Goal: Task Accomplishment & Management: Use online tool/utility

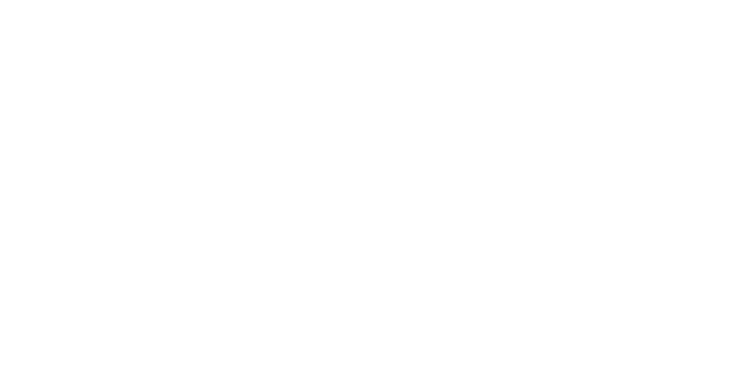
click at [314, 0] on html "Texto original Avalie a tradução O feedback vai ser usado para ajudar a melhora…" at bounding box center [371, 0] width 743 height 0
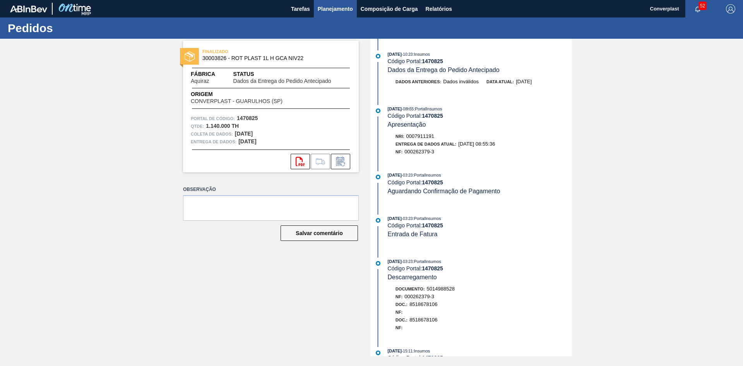
click at [339, 8] on font "Planejamento" at bounding box center [335, 9] width 35 height 6
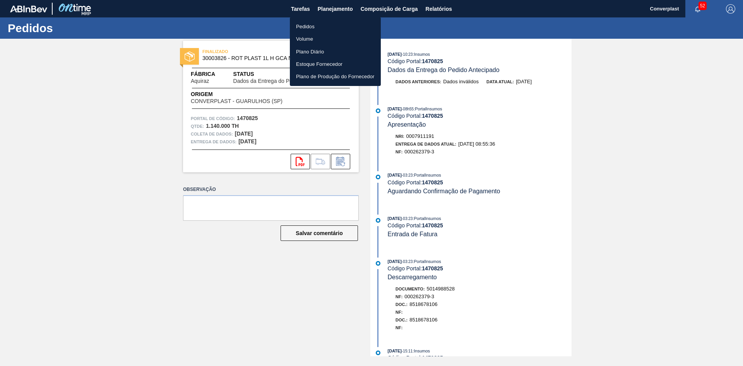
click at [309, 18] on ul "Pedidos Volume Plano Diário Estoque Fornecedor Plano de Produção do Fornecedor" at bounding box center [335, 51] width 91 height 69
click at [309, 22] on font "Pedidos" at bounding box center [305, 26] width 19 height 8
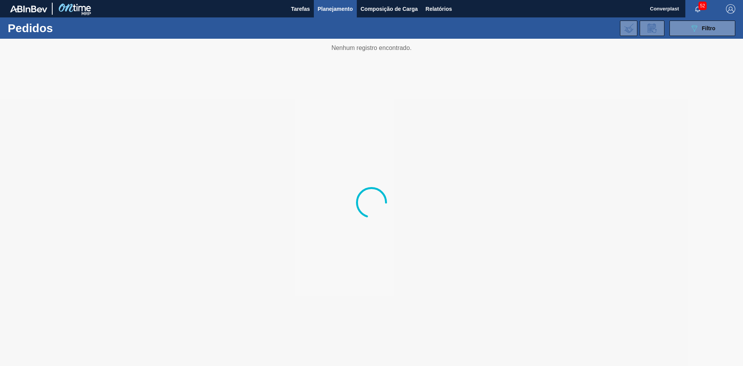
click at [259, 190] on div at bounding box center [371, 202] width 743 height 327
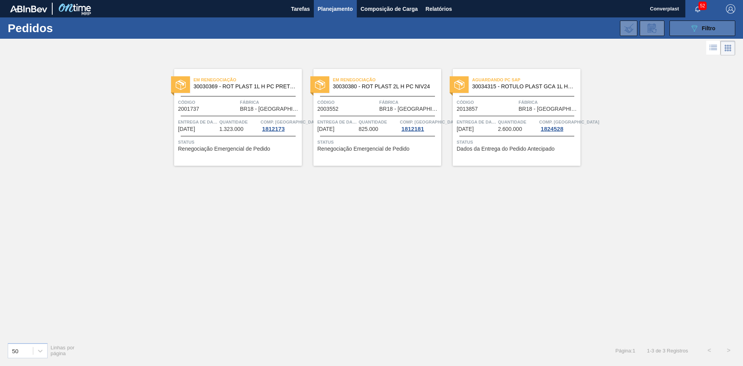
click at [696, 30] on icon "089F7B8B-B2A5-4AFE-B5C0-19BA573D28AC" at bounding box center [693, 28] width 9 height 9
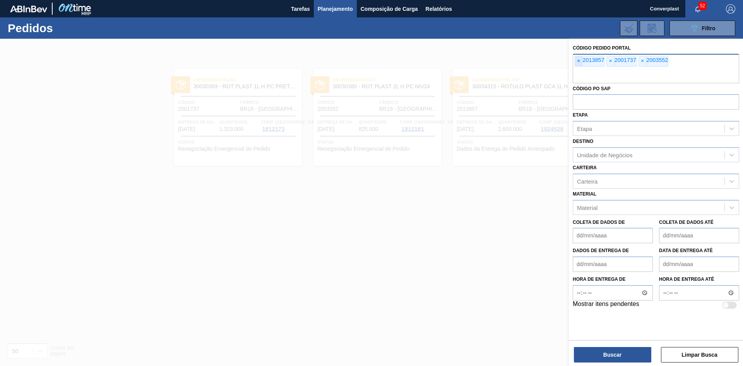
click at [578, 61] on font "×" at bounding box center [578, 61] width 3 height 6
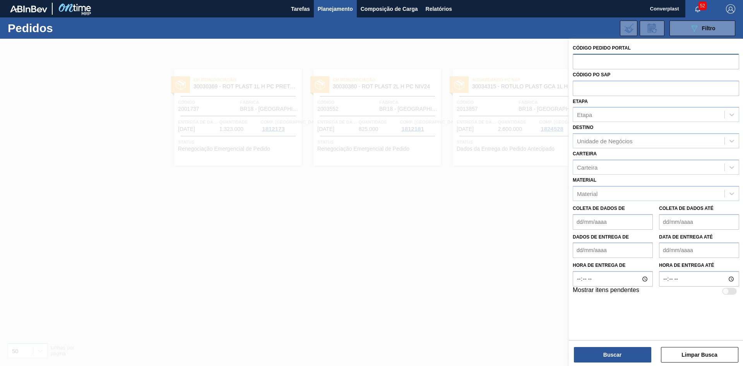
click at [578, 61] on input "text" at bounding box center [656, 61] width 166 height 15
paste input "text"
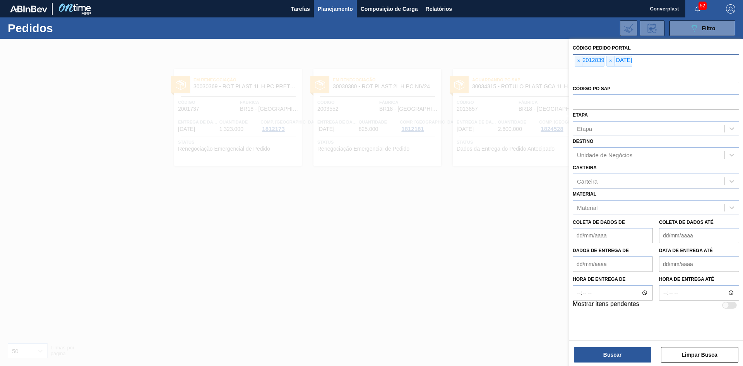
type input "]"
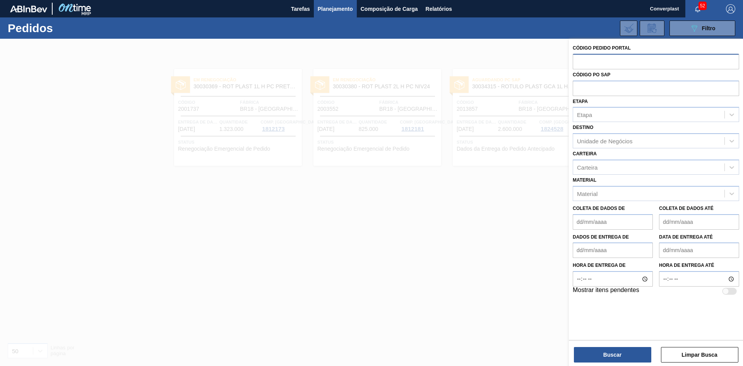
paste input "text"
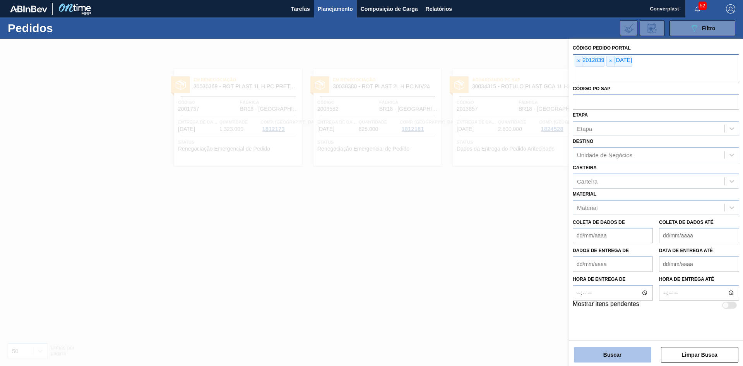
click at [585, 350] on button "Buscar" at bounding box center [612, 354] width 77 height 15
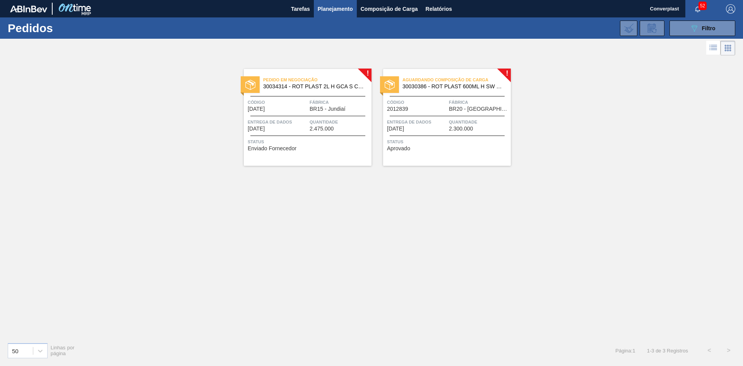
click at [287, 136] on div "Pedido em Negociação 30034314 - ROT PLAST 2L H GCA S CL NIV25 Código [DATE] Fáb…" at bounding box center [308, 117] width 128 height 97
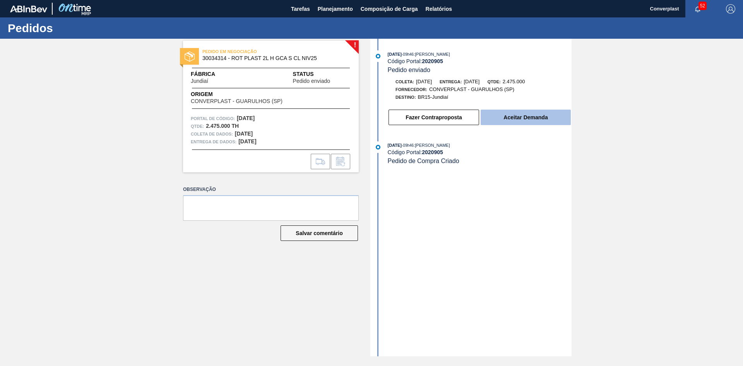
click at [563, 119] on button "Aceitar Demanda" at bounding box center [525, 116] width 90 height 15
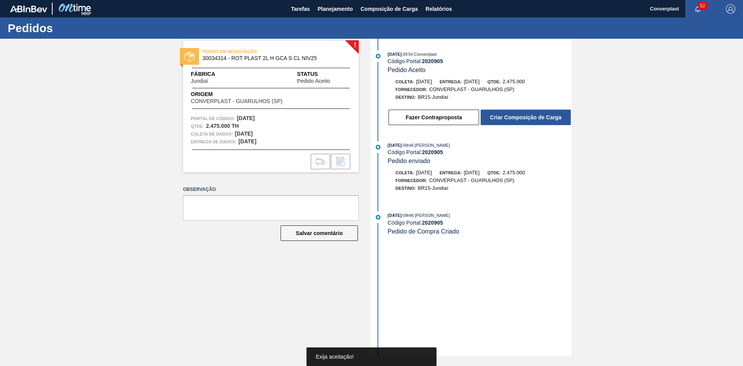
click at [550, 122] on button "Criar Composição de Carga" at bounding box center [525, 116] width 90 height 15
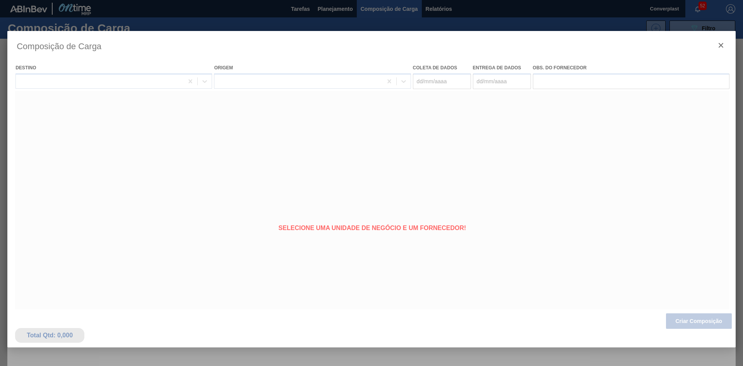
type coleta "[DATE]"
type entrega "[DATE]"
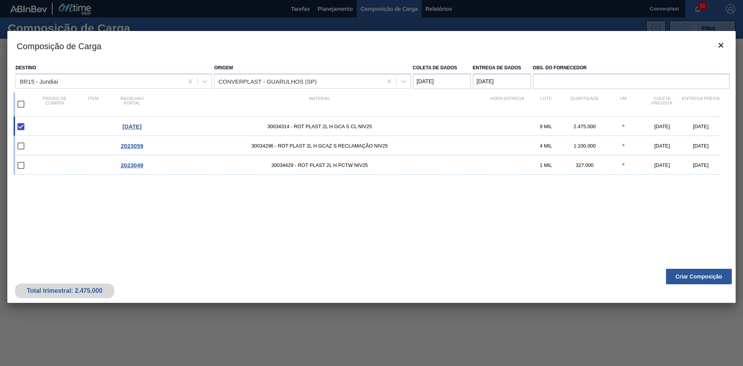
click at [302, 325] on div "Composição de Carga Destino BR15 - Jundiaí Origem CONVERPLAST - GUARULHOS ([GEO…" at bounding box center [371, 205] width 728 height 348
click at [674, 273] on button "Criar Composição" at bounding box center [699, 275] width 66 height 15
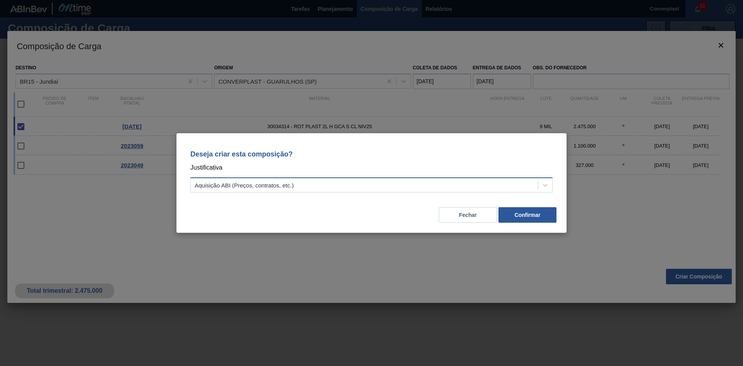
click at [390, 184] on div "Aquisição ABI (Preços, contratos, etc.)" at bounding box center [364, 185] width 347 height 11
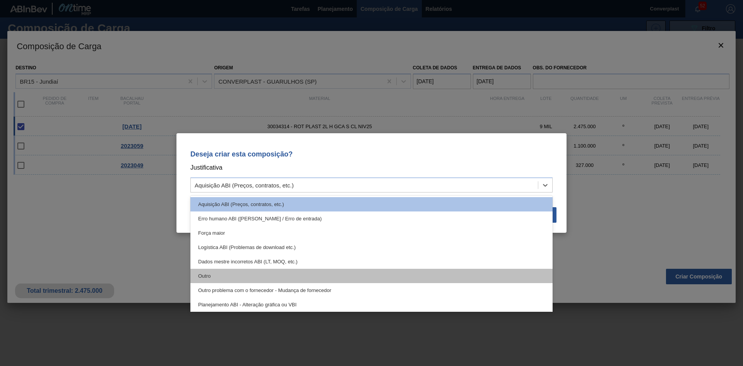
click at [322, 280] on div "Outro" at bounding box center [371, 275] width 362 height 14
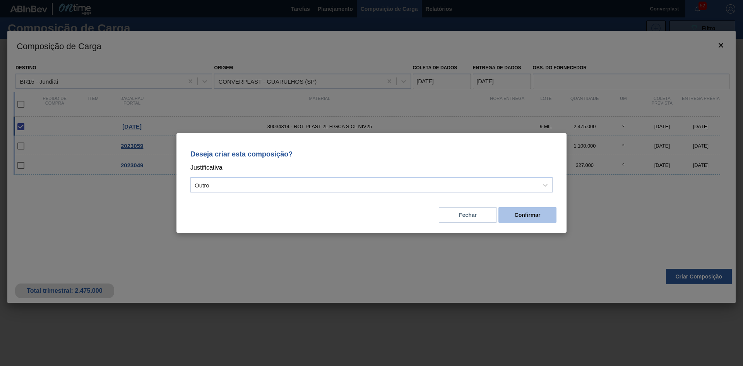
click at [534, 210] on button "Confirmar" at bounding box center [527, 214] width 58 height 15
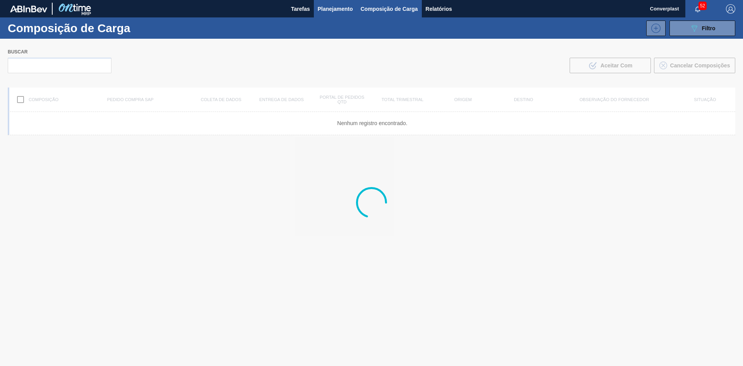
click at [338, 10] on font "Planejamento" at bounding box center [335, 9] width 35 height 6
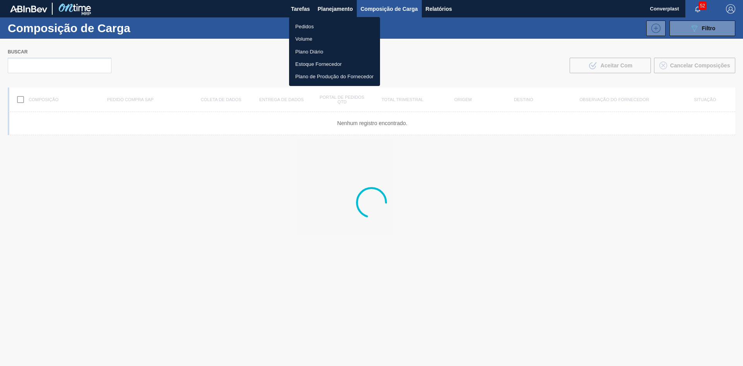
click at [308, 24] on font "Pedidos" at bounding box center [304, 27] width 19 height 6
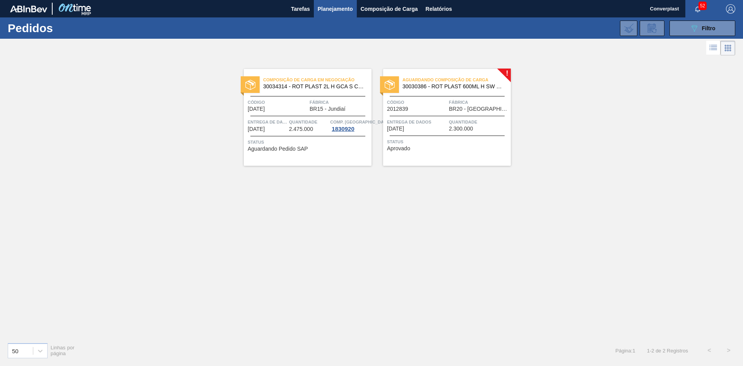
click at [389, 140] on font "Status" at bounding box center [395, 141] width 16 height 5
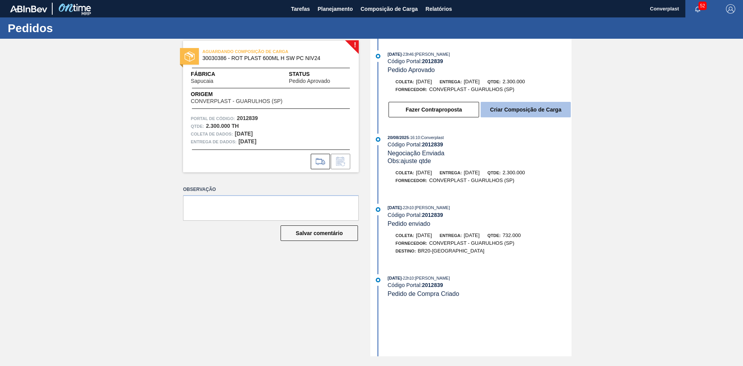
click at [506, 110] on font "Criar Composição de Carga" at bounding box center [525, 109] width 71 height 6
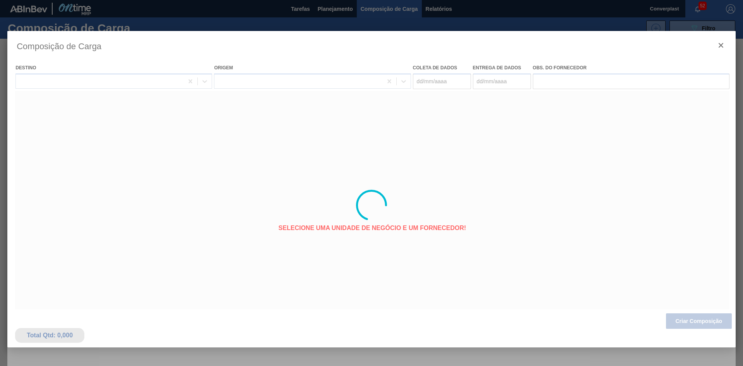
type coleta "[DATE]"
type entrega "[DATE]"
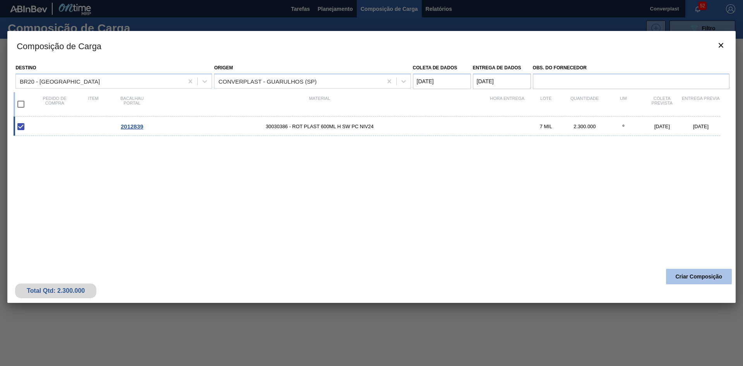
click at [690, 275] on font "Criar Composição" at bounding box center [698, 276] width 47 height 6
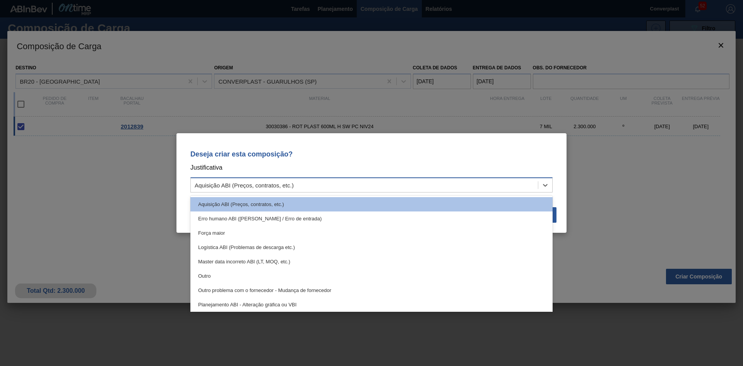
click at [303, 181] on div "Aquisição ABI (Preços, contratos, etc.)" at bounding box center [364, 185] width 347 height 11
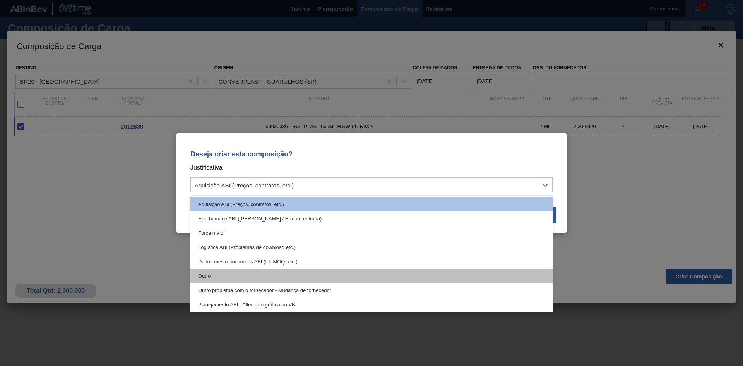
click at [279, 279] on div "Outro" at bounding box center [371, 275] width 362 height 14
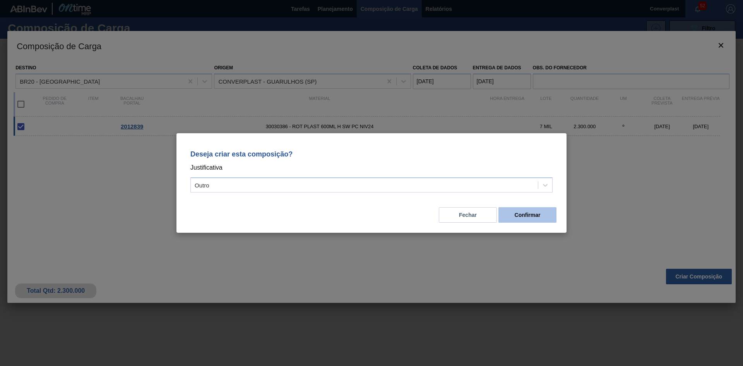
click at [518, 213] on font "Confirmar" at bounding box center [528, 215] width 26 height 6
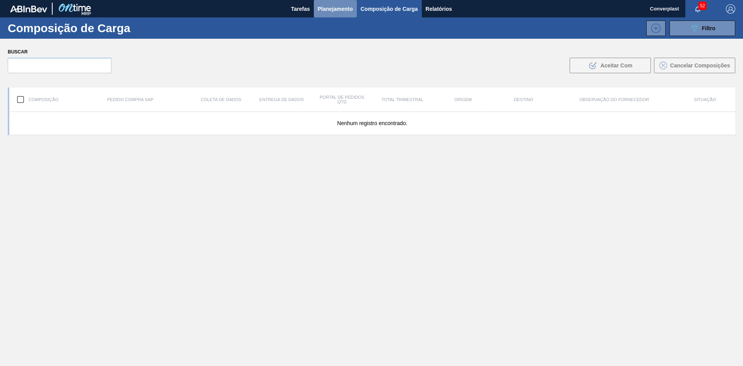
click at [330, 12] on font "Planejamento" at bounding box center [335, 8] width 35 height 9
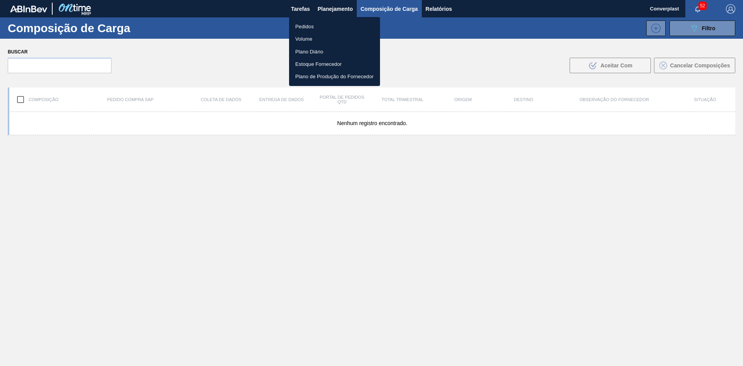
click at [309, 27] on font "Pedidos" at bounding box center [304, 27] width 19 height 6
